Goal: Transaction & Acquisition: Purchase product/service

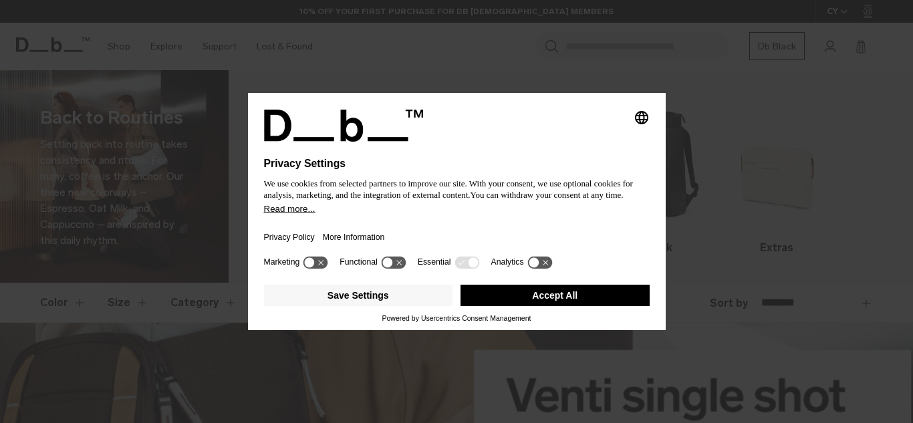
click at [368, 222] on div "Privacy Policy More Information" at bounding box center [457, 233] width 386 height 39
click at [310, 262] on icon at bounding box center [310, 262] width 10 height 10
click at [322, 260] on icon at bounding box center [322, 262] width 10 height 10
click at [368, 299] on button "Save Settings" at bounding box center [358, 295] width 189 height 21
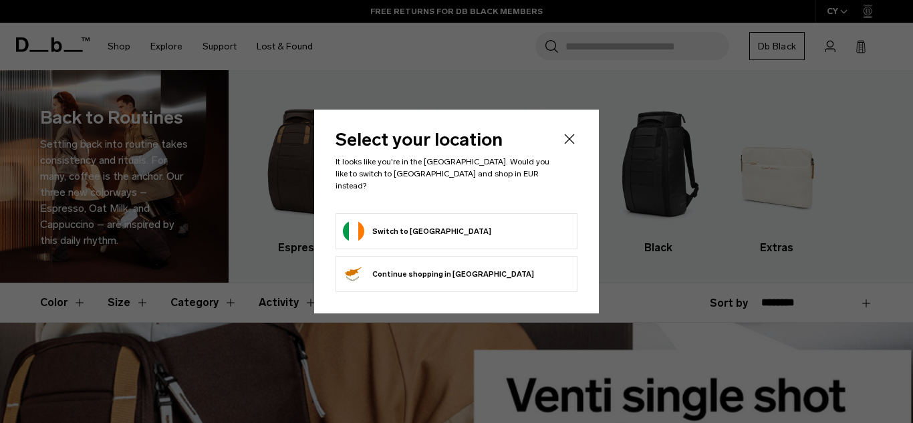
click at [418, 223] on button "Switch to Ireland" at bounding box center [417, 231] width 148 height 21
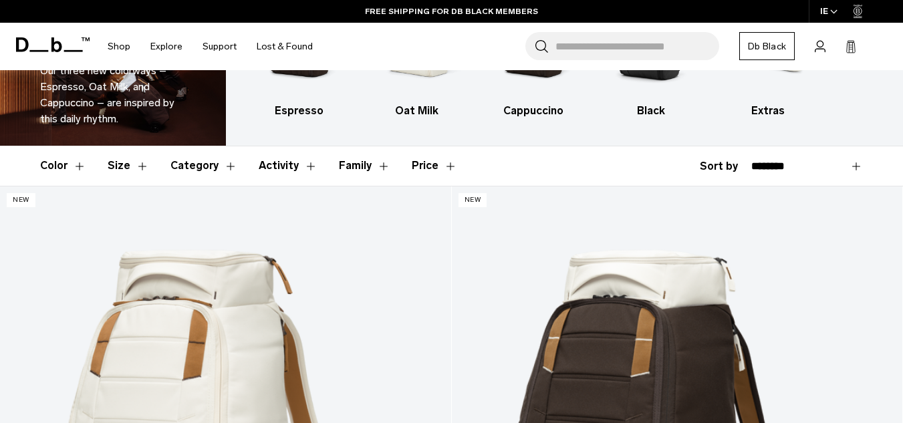
scroll to position [108, 0]
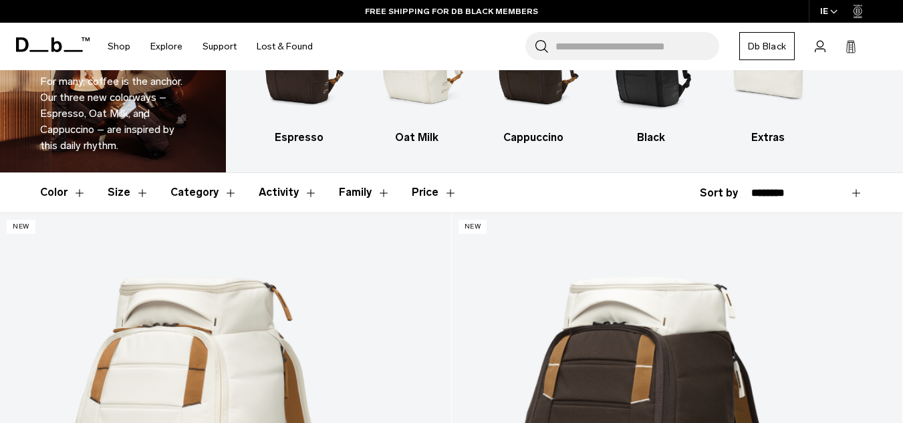
click at [122, 188] on button "Size" at bounding box center [128, 192] width 41 height 39
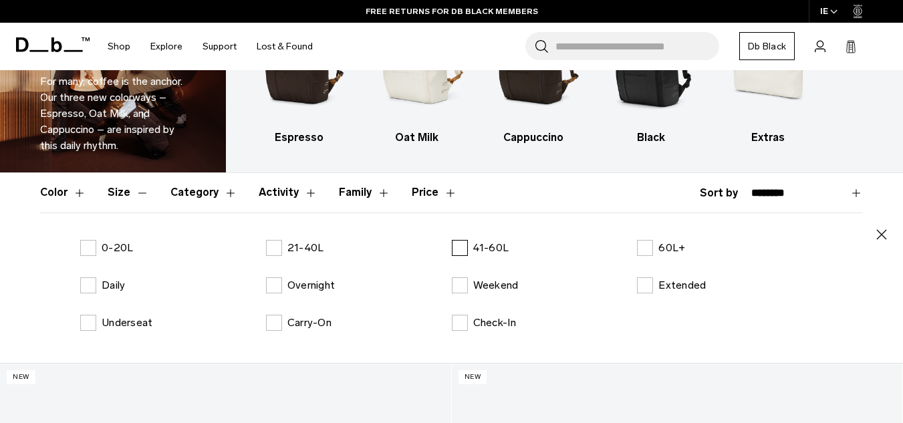
click at [460, 248] on label "41-60L" at bounding box center [480, 248] width 57 height 16
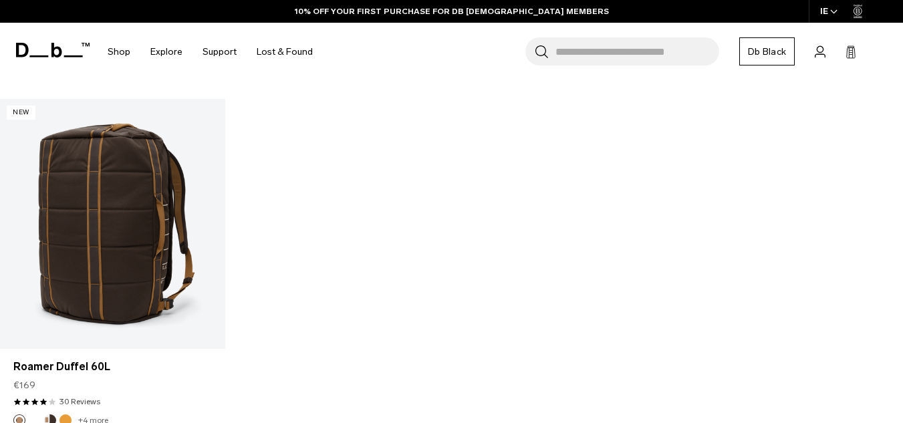
scroll to position [108, 0]
